Goal: Navigation & Orientation: Find specific page/section

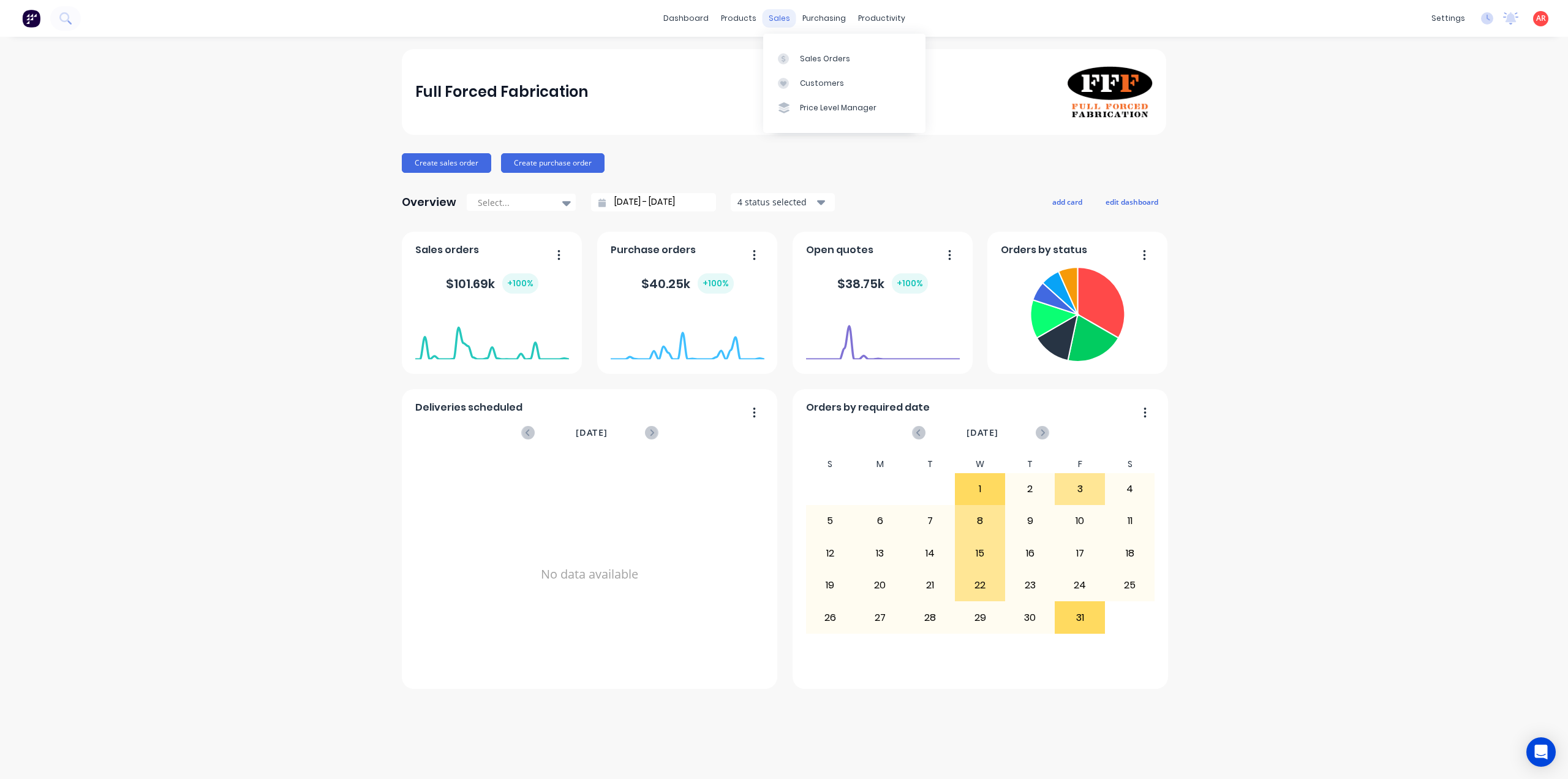
click at [772, 14] on div "sales" at bounding box center [779, 18] width 34 height 18
click at [806, 57] on div "Sales Orders" at bounding box center [825, 59] width 50 height 11
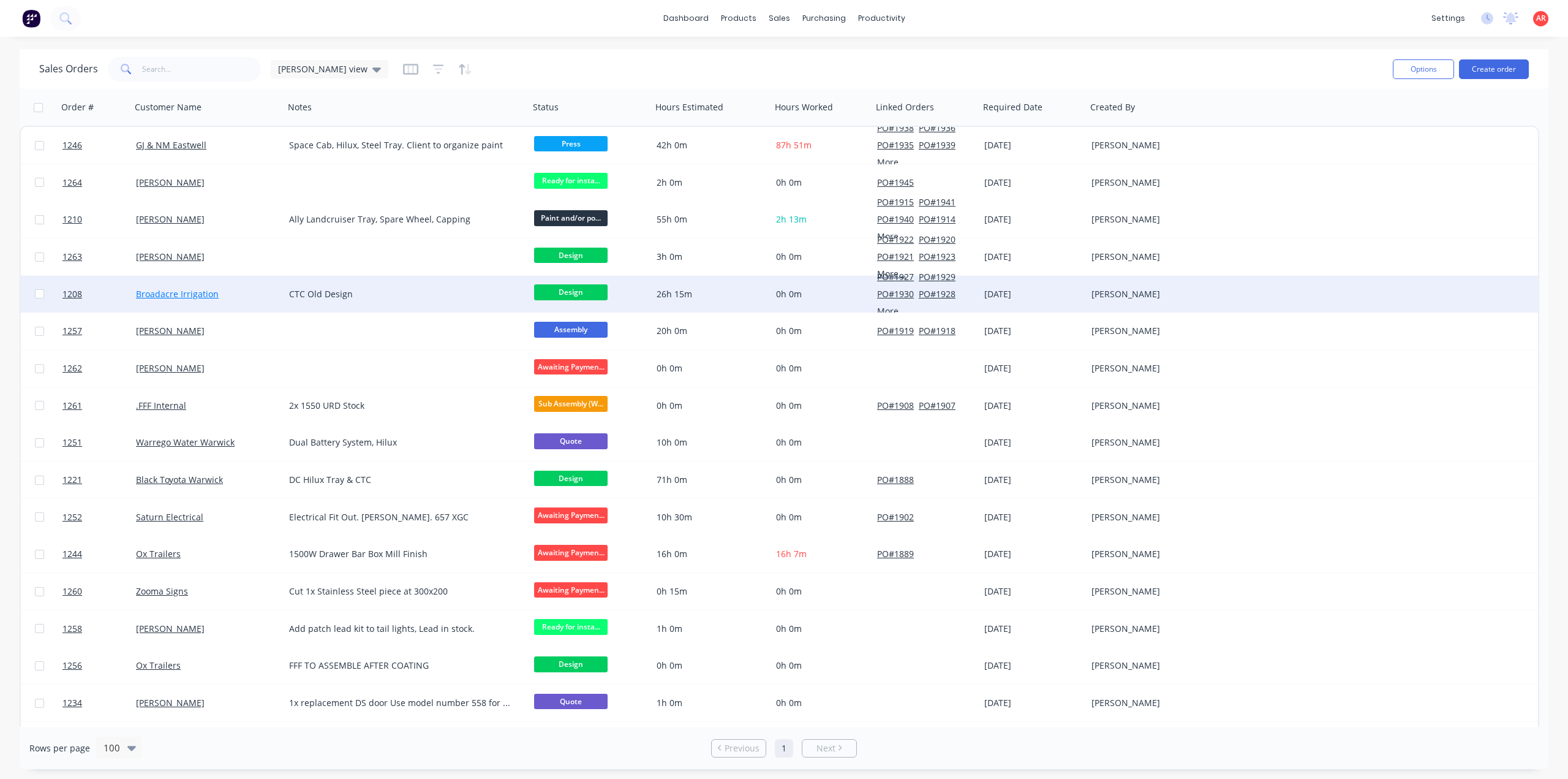
click at [171, 289] on link "Broadacre Irrigation" at bounding box center [176, 293] width 82 height 12
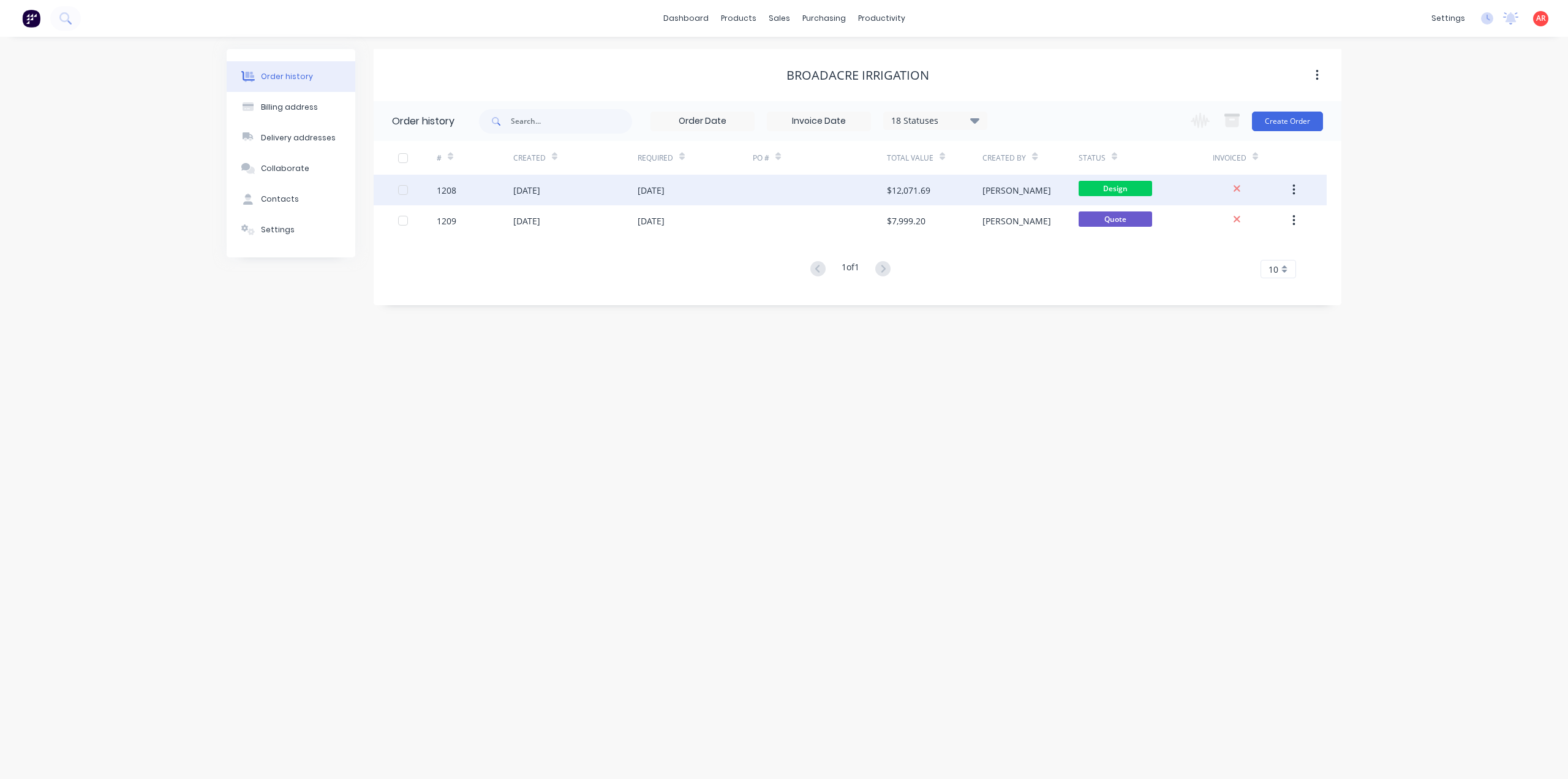
click at [512, 190] on div "1208" at bounding box center [475, 190] width 77 height 31
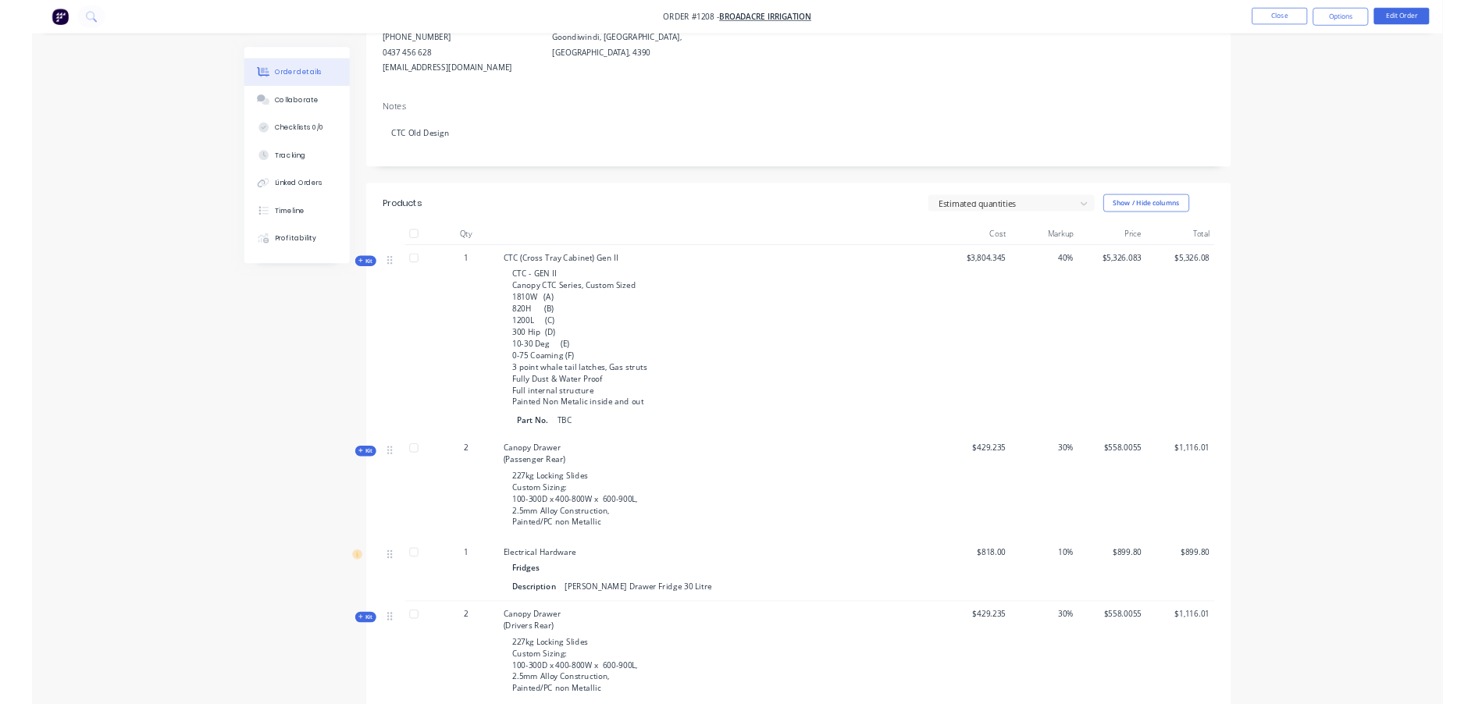
scroll to position [234, 0]
